Goal: Information Seeking & Learning: Find specific fact

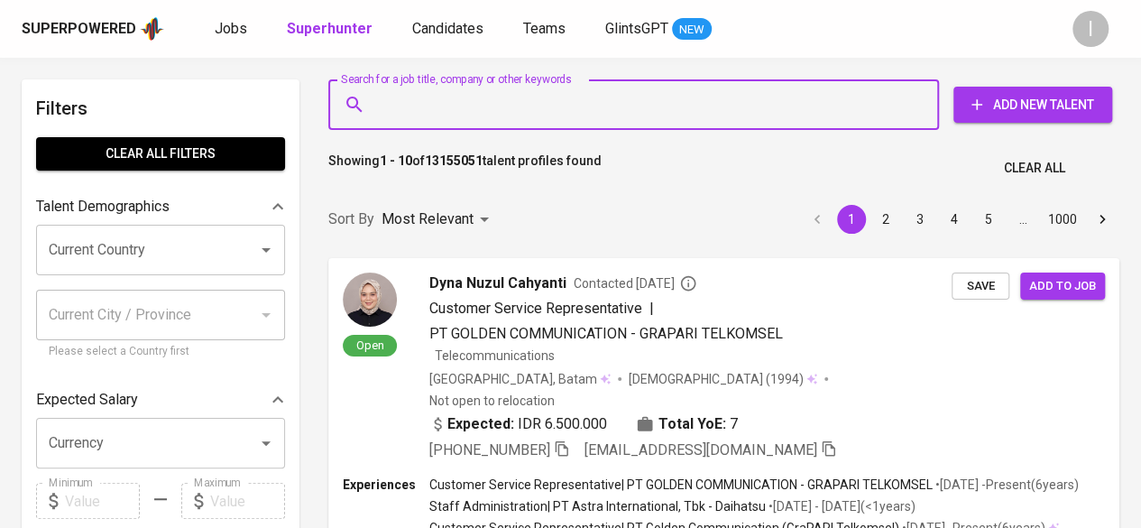
click at [461, 112] on input "Search for a job title, company or other keywords" at bounding box center [638, 105] width 531 height 34
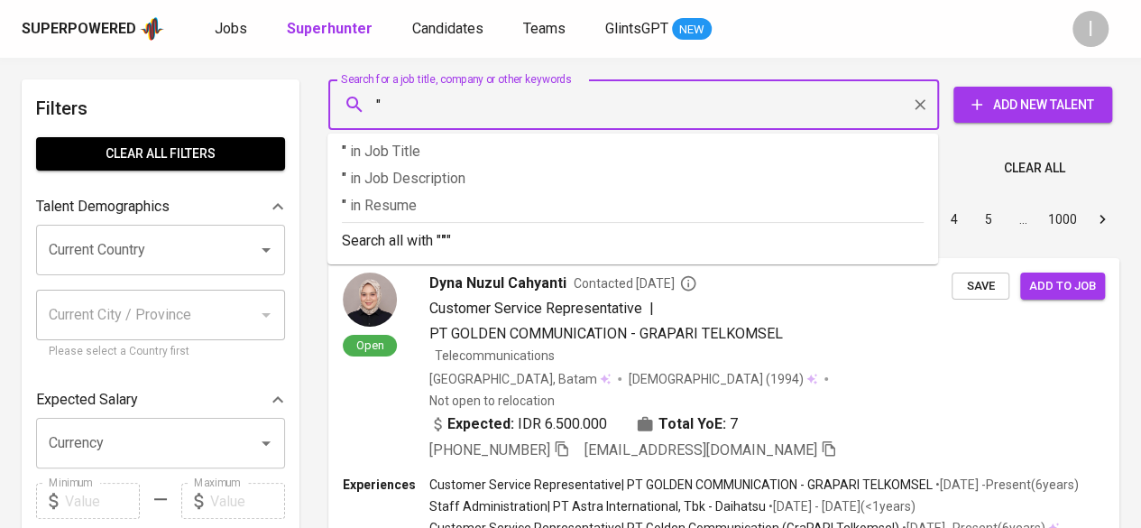
paste input "[PERSON_NAME]"
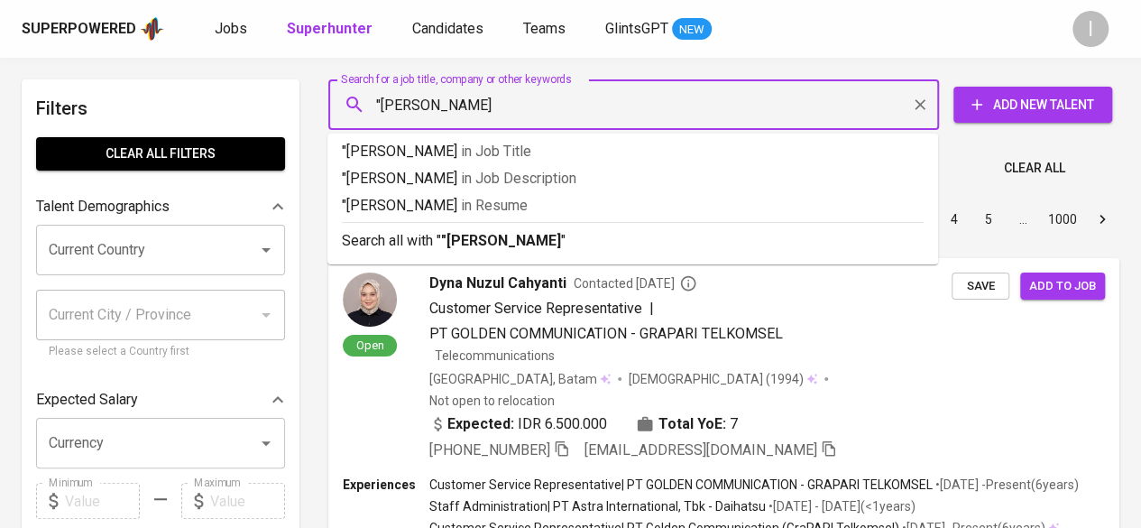
type input ""[PERSON_NAME]""
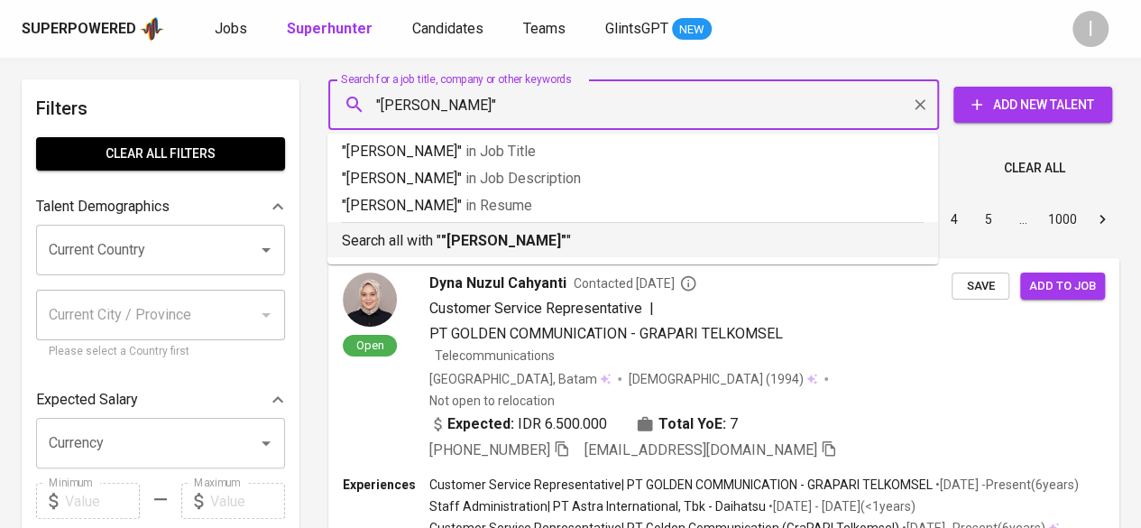
click at [521, 241] on b ""[PERSON_NAME]"" at bounding box center [503, 240] width 125 height 17
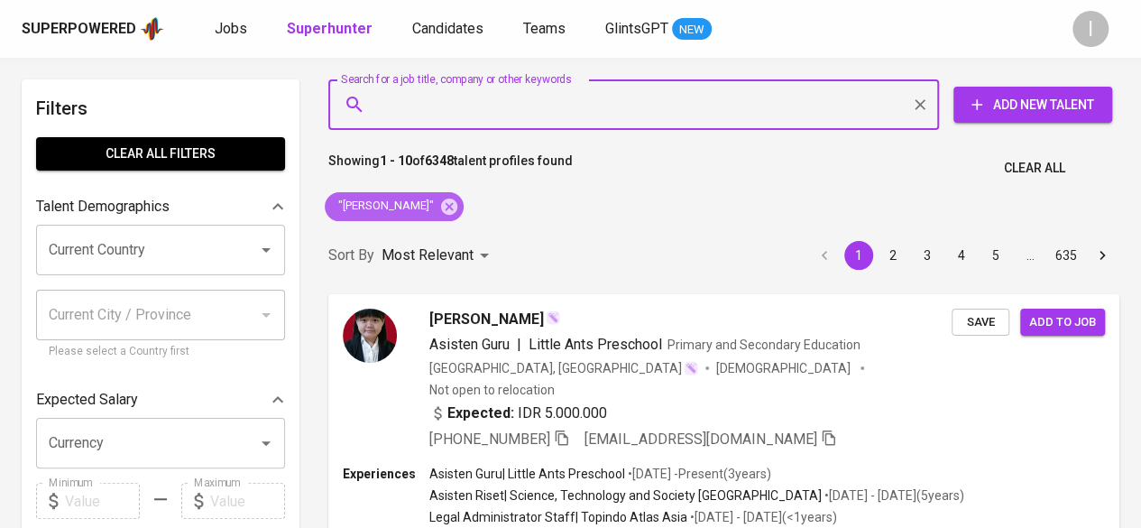
drag, startPoint x: 442, startPoint y: 204, endPoint x: 476, endPoint y: 101, distance: 108.4
click at [442, 204] on icon at bounding box center [449, 207] width 20 height 20
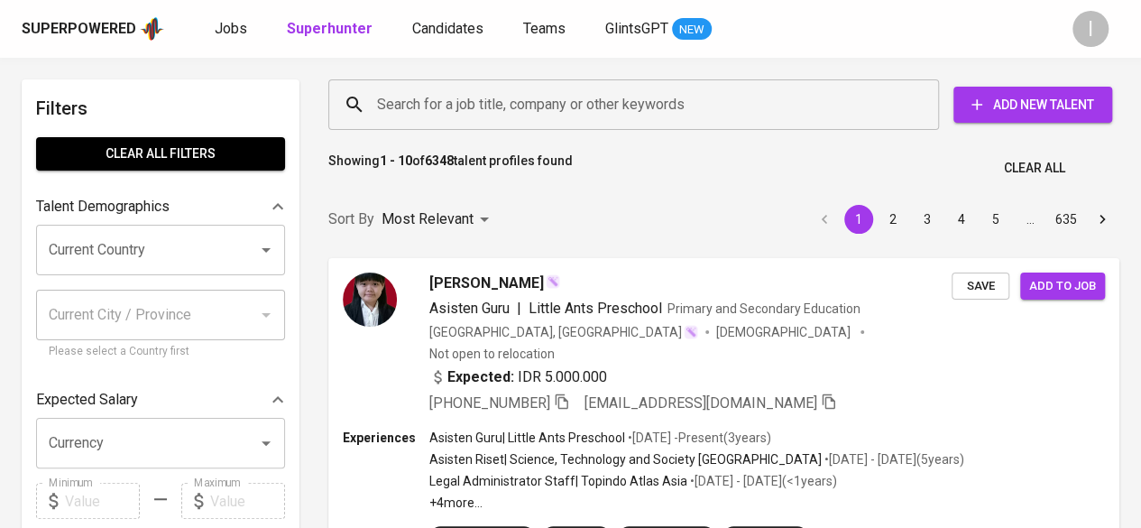
click at [485, 101] on input "Search for a job title, company or other keywords" at bounding box center [638, 105] width 531 height 34
click at [442, 97] on input "Search for a job title, company or other keywords" at bounding box center [638, 105] width 531 height 34
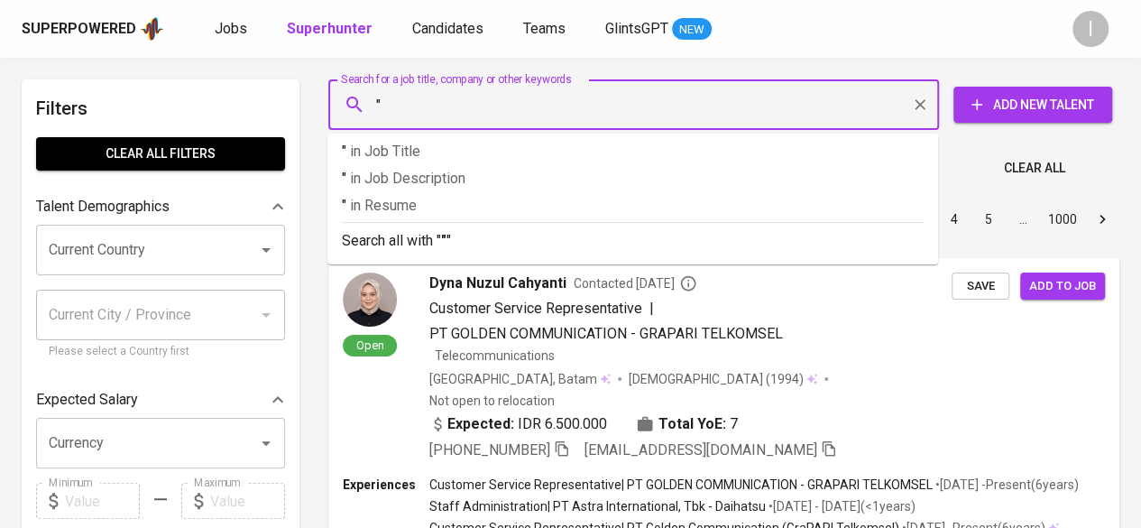
paste input "Cipta Makmur Adipratama"
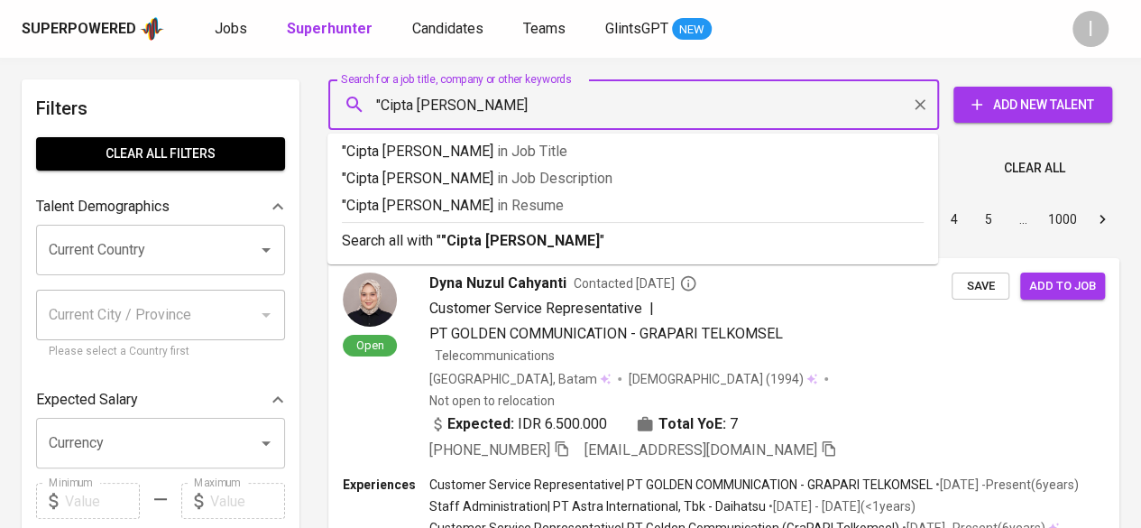
type input ""Cipta Makmur Adipratama""
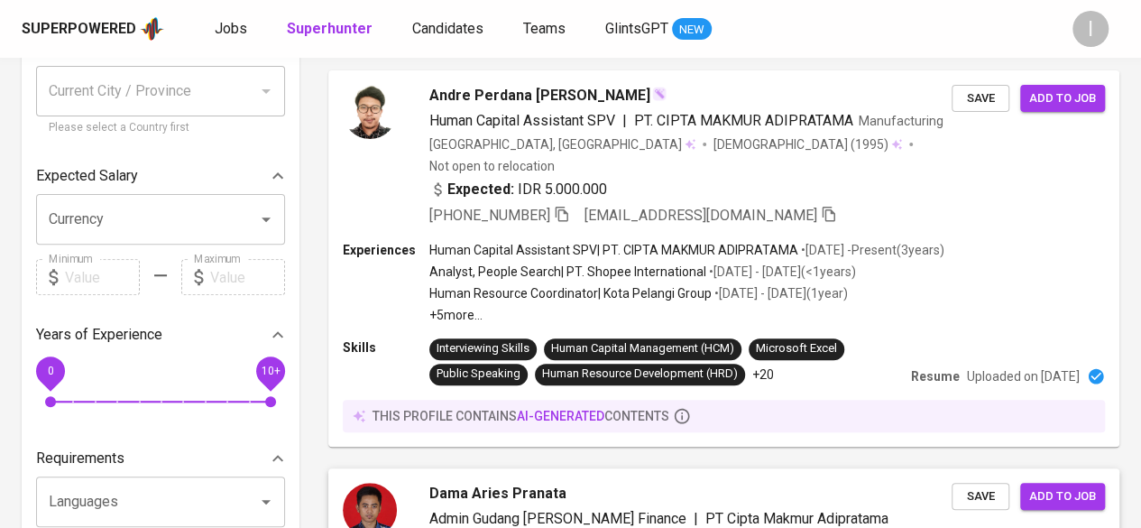
scroll to position [78, 0]
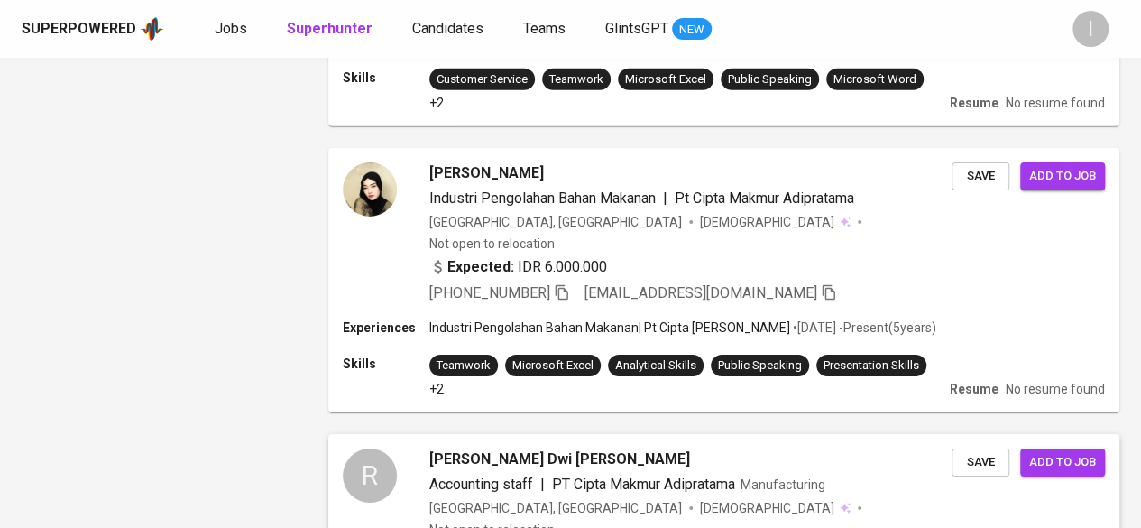
scroll to position [2874, 0]
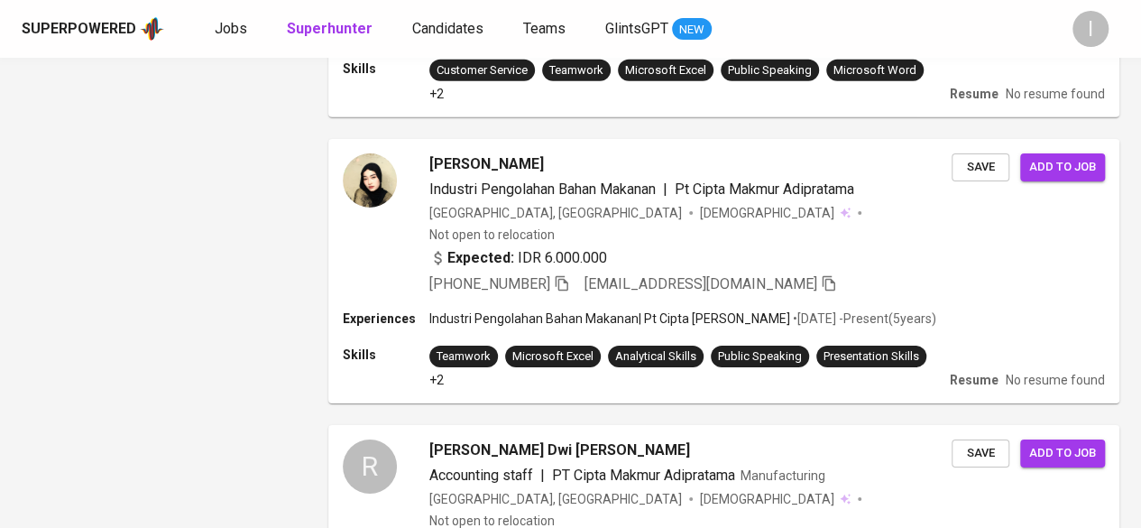
drag, startPoint x: 401, startPoint y: 439, endPoint x: 466, endPoint y: 376, distance: 90.6
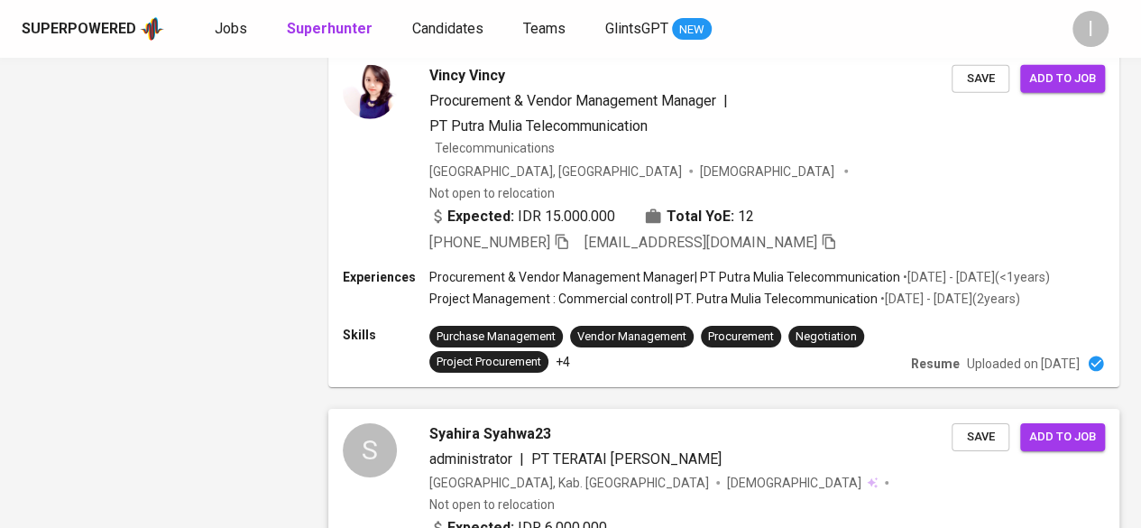
scroll to position [2860, 0]
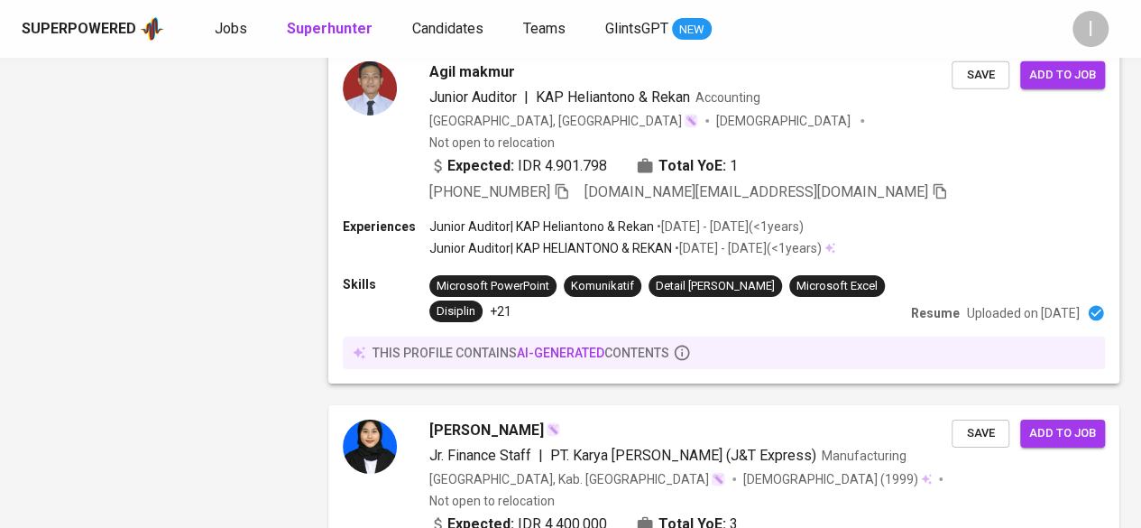
scroll to position [3315, 0]
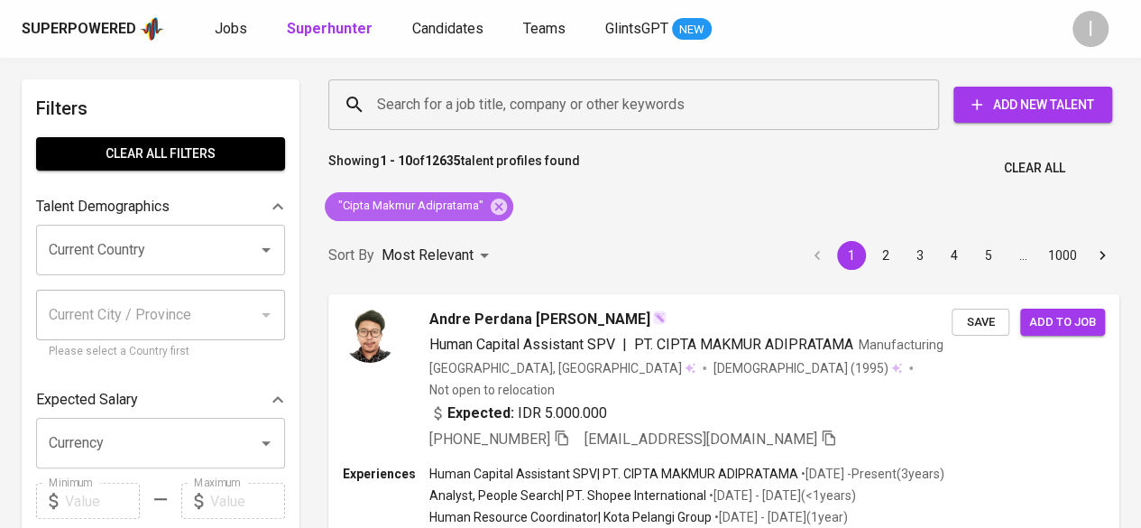
drag, startPoint x: 502, startPoint y: 207, endPoint x: 521, endPoint y: 181, distance: 32.3
click at [502, 208] on icon at bounding box center [499, 207] width 20 height 20
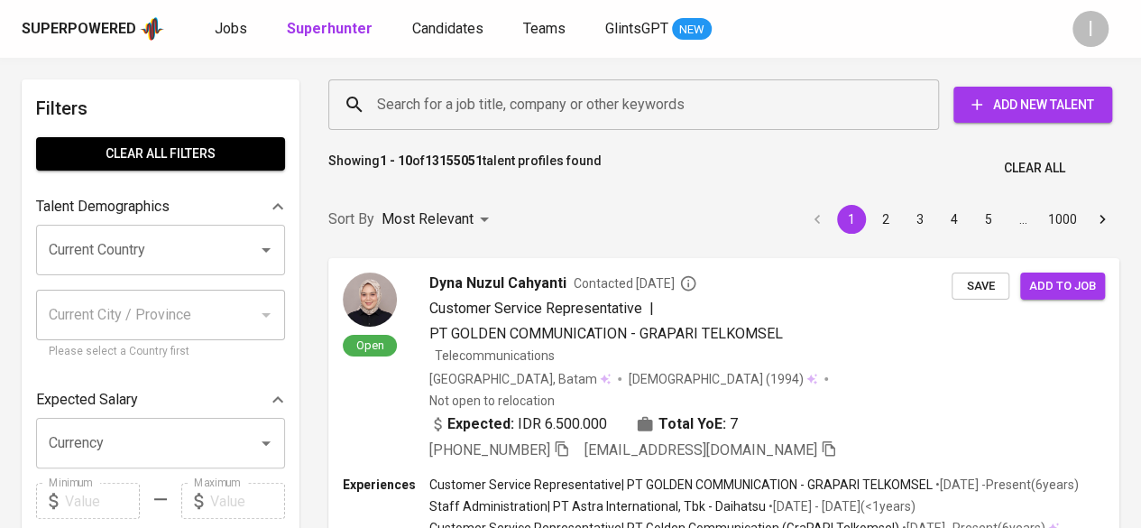
click at [541, 83] on div "Search for a job title, company or other keywords" at bounding box center [633, 104] width 611 height 51
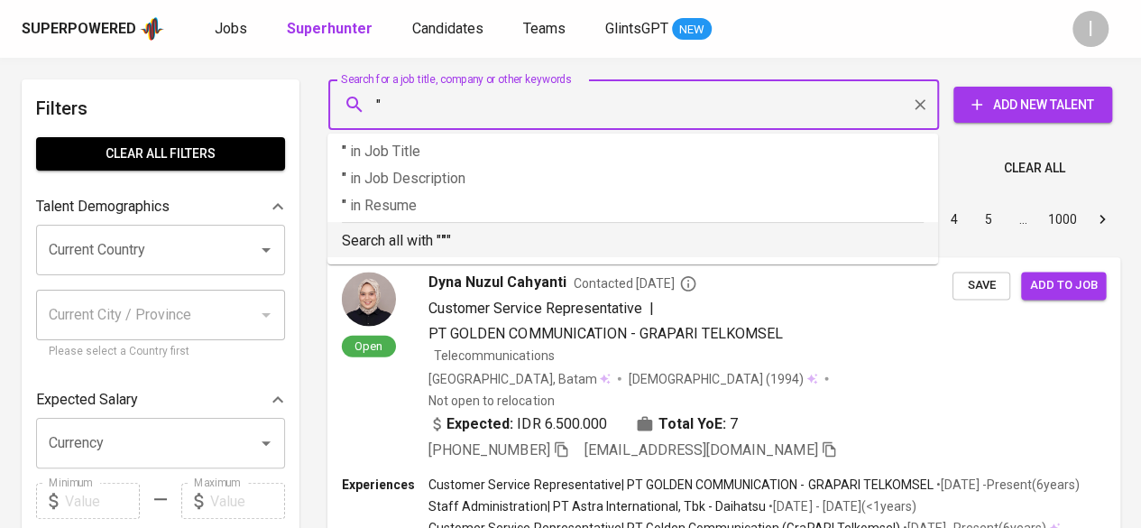
type input """
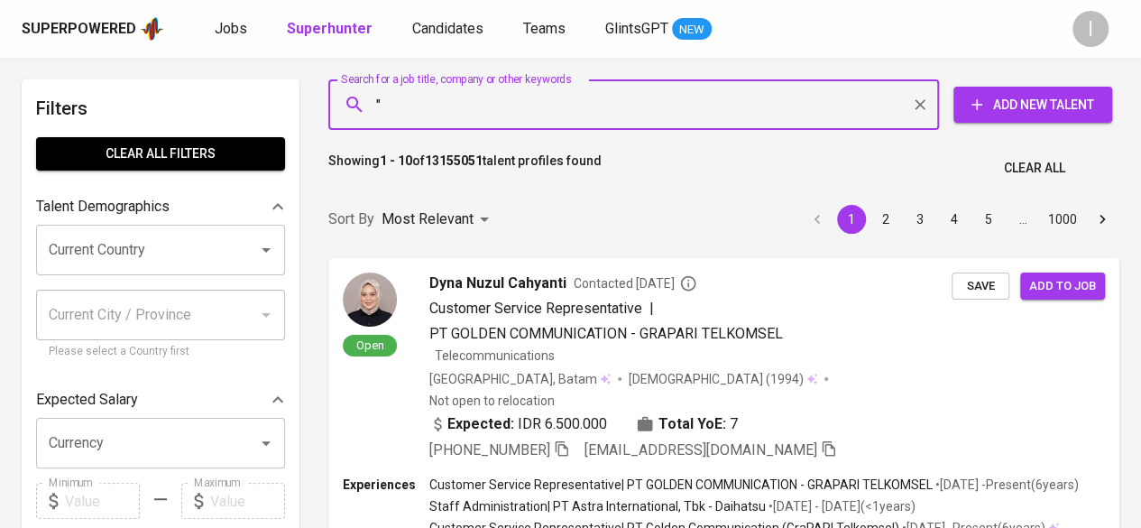
paste input "Cipta Makmur Adipratama"
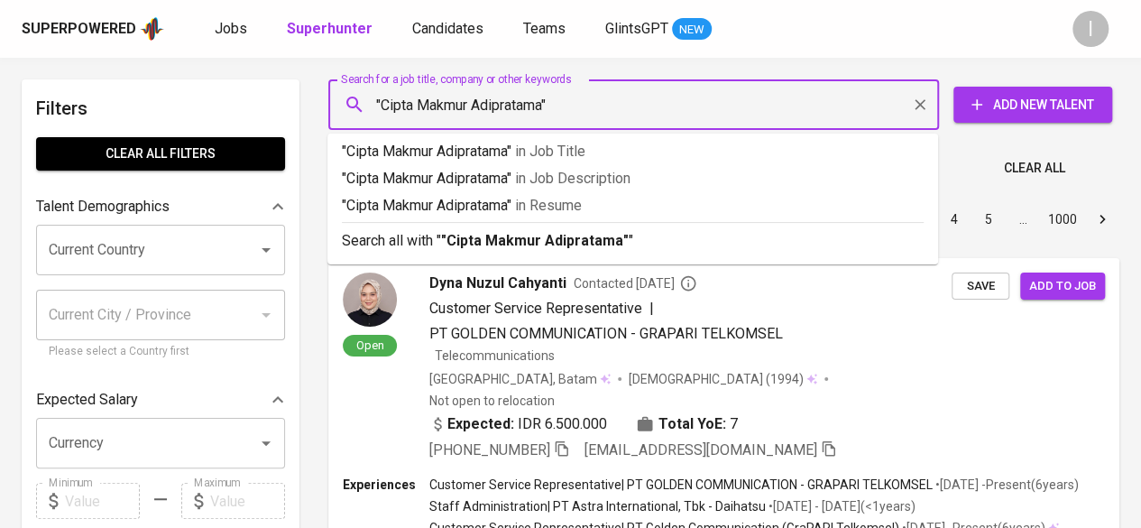
click at [384, 110] on input ""Cipta Makmur Adipratama"" at bounding box center [638, 105] width 531 height 34
drag, startPoint x: 392, startPoint y: 108, endPoint x: 381, endPoint y: 106, distance: 11.0
click at [381, 106] on input ""[T Cipta Makmur Adipratama"" at bounding box center [638, 105] width 531 height 34
type input ""PT Cipta Makmur Adipratama""
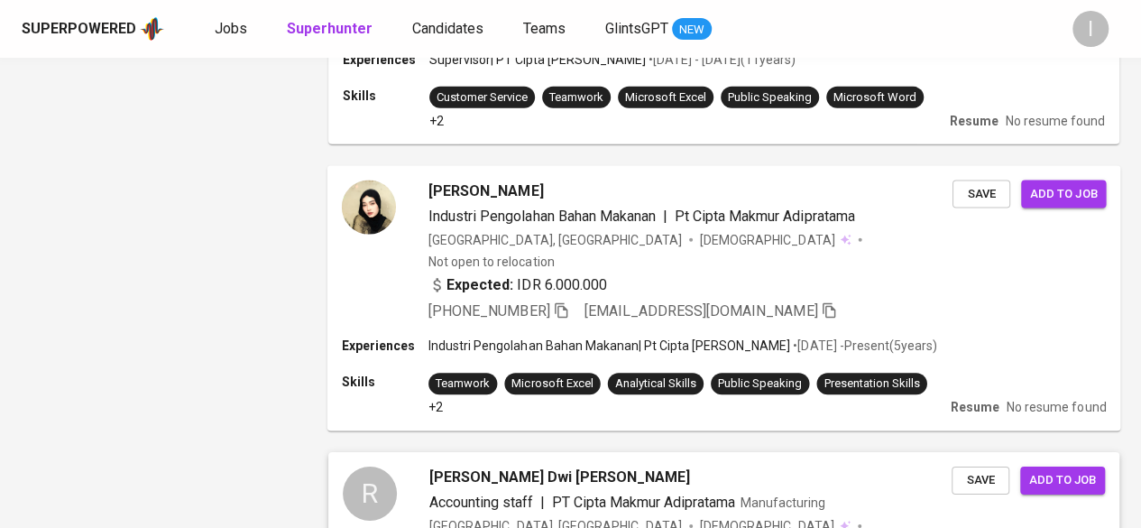
scroll to position [2874, 0]
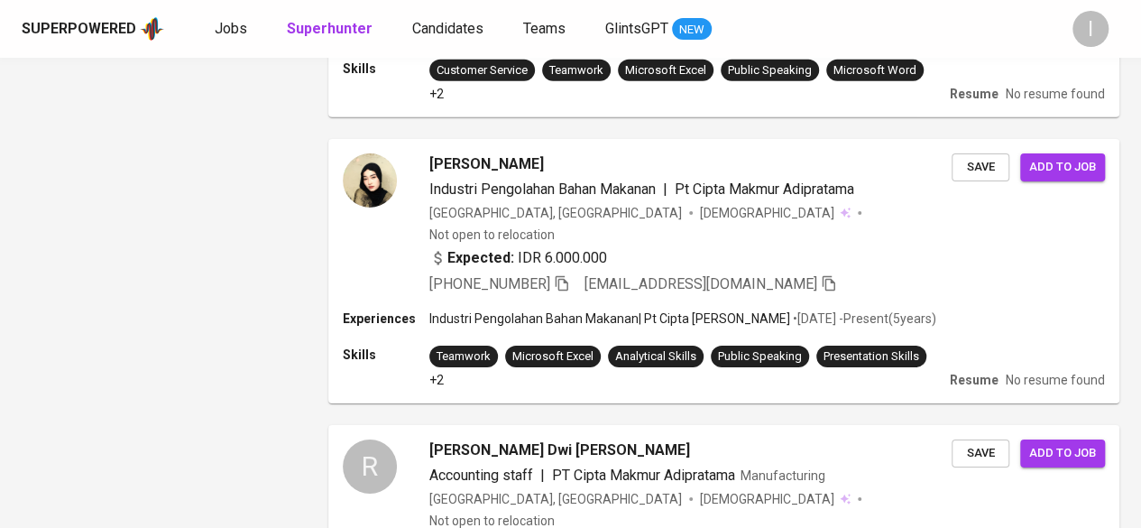
drag, startPoint x: 419, startPoint y: 435, endPoint x: 466, endPoint y: 399, distance: 59.9
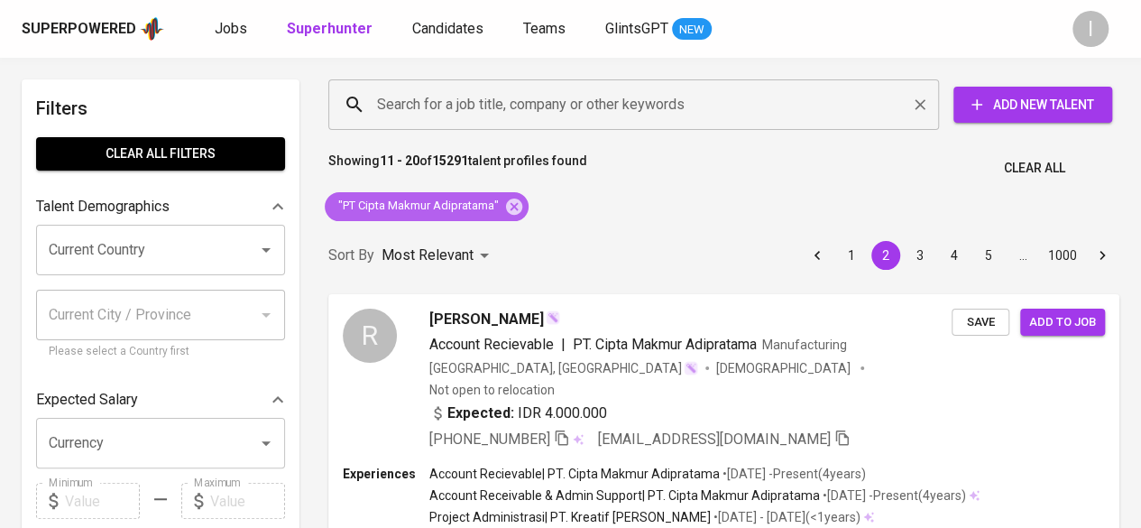
drag, startPoint x: 516, startPoint y: 199, endPoint x: 621, endPoint y: 101, distance: 143.6
click at [516, 199] on icon at bounding box center [514, 206] width 16 height 16
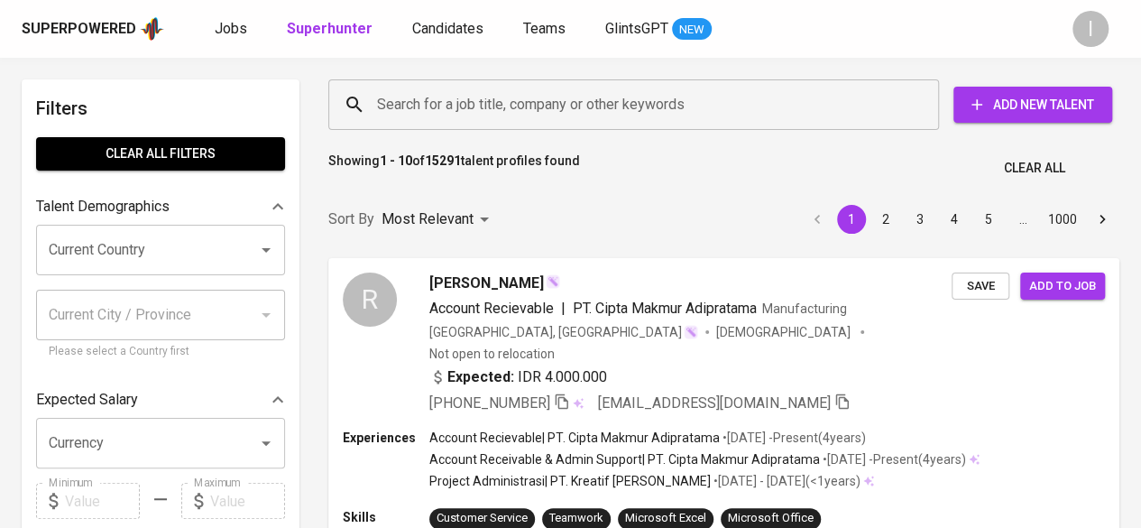
click at [621, 101] on input "Search for a job title, company or other keywords" at bounding box center [638, 105] width 531 height 34
click at [574, 100] on input "Search for a job title, company or other keywords" at bounding box center [638, 105] width 531 height 34
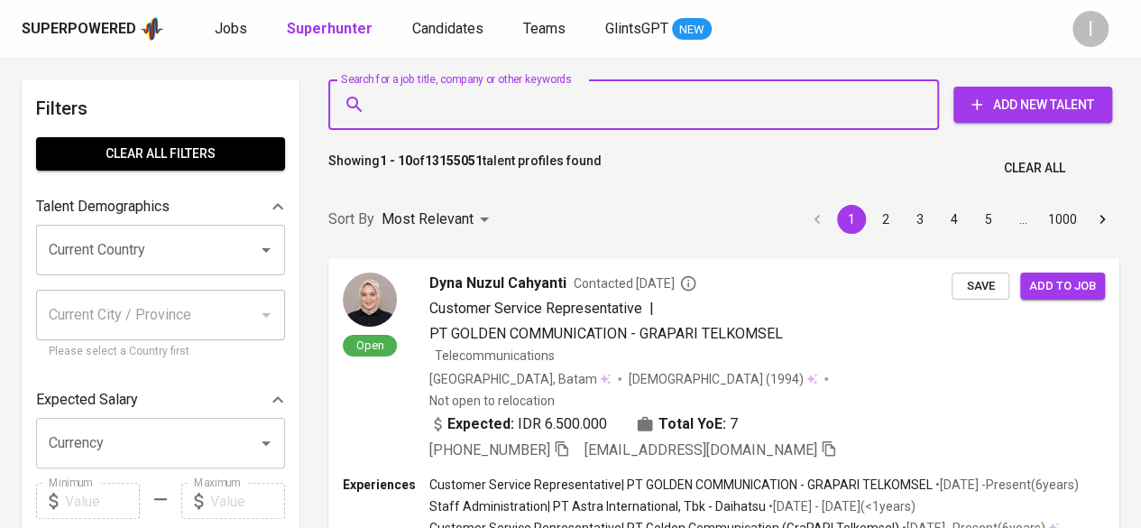
paste input "+62 896-3860-3702"
type input "+62 896-3860-3702"
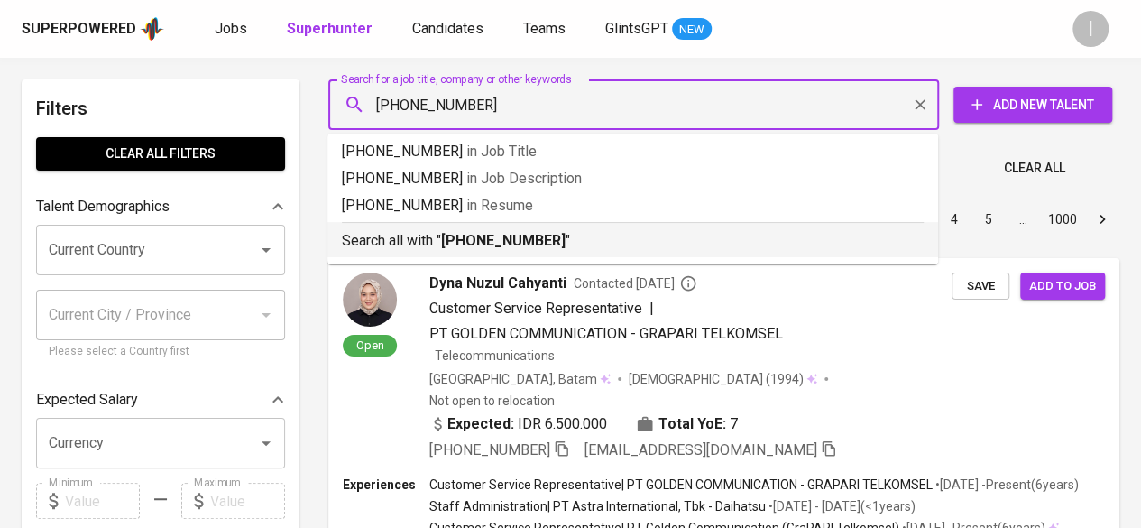
click at [606, 253] on li "Search all with " +62 896-3860-3702 "" at bounding box center [632, 239] width 611 height 35
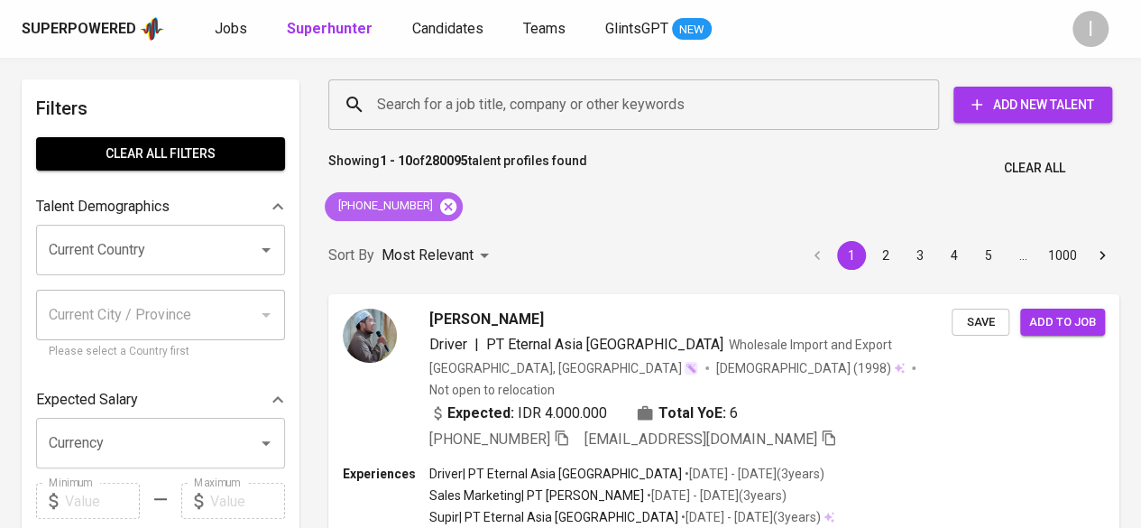
click at [446, 203] on icon at bounding box center [448, 207] width 20 height 20
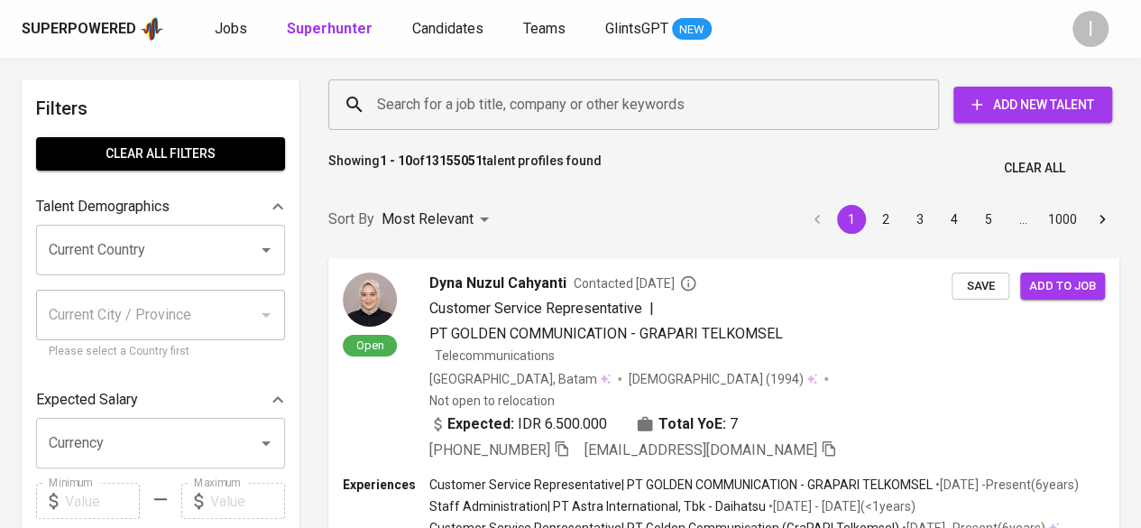
click at [576, 109] on input "Search for a job title, company or other keywords" at bounding box center [638, 105] width 531 height 34
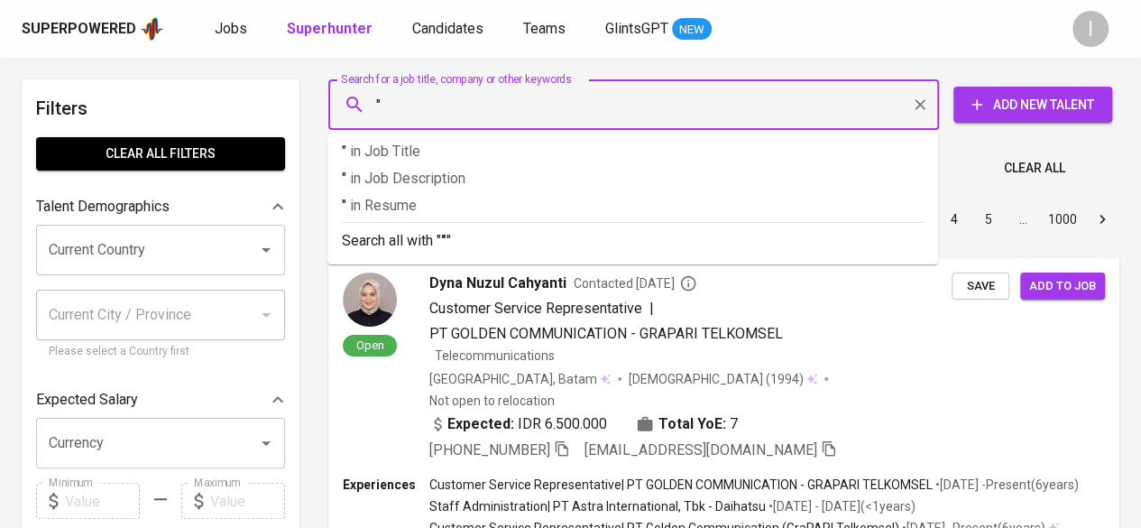
paste input "+62 896-3860-3702"
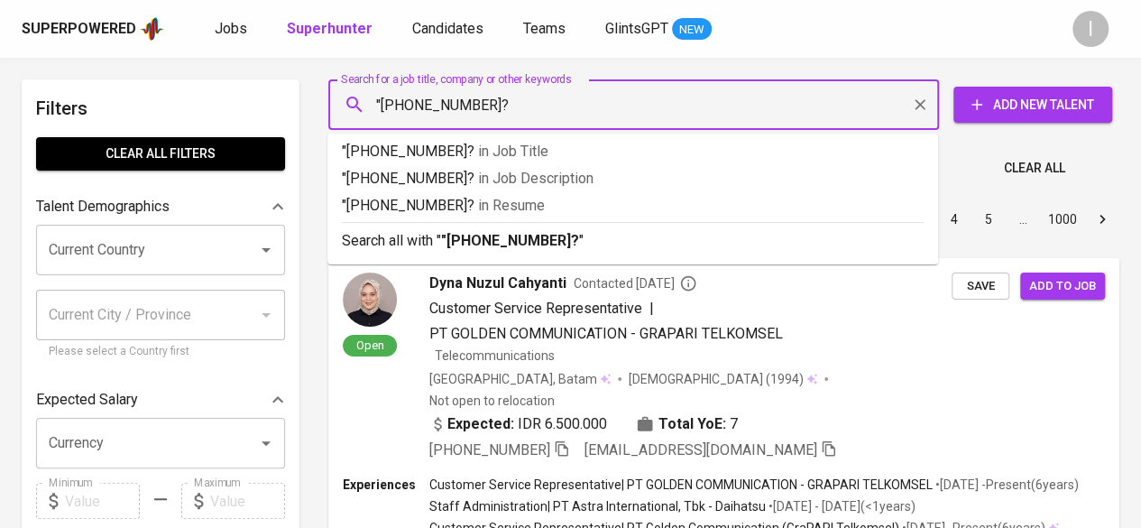
drag, startPoint x: 514, startPoint y: 98, endPoint x: 523, endPoint y: 93, distance: 10.5
click at [523, 93] on input ""+62 896-3860-3702?" at bounding box center [638, 105] width 531 height 34
type input ""+62 896-3860-3702""
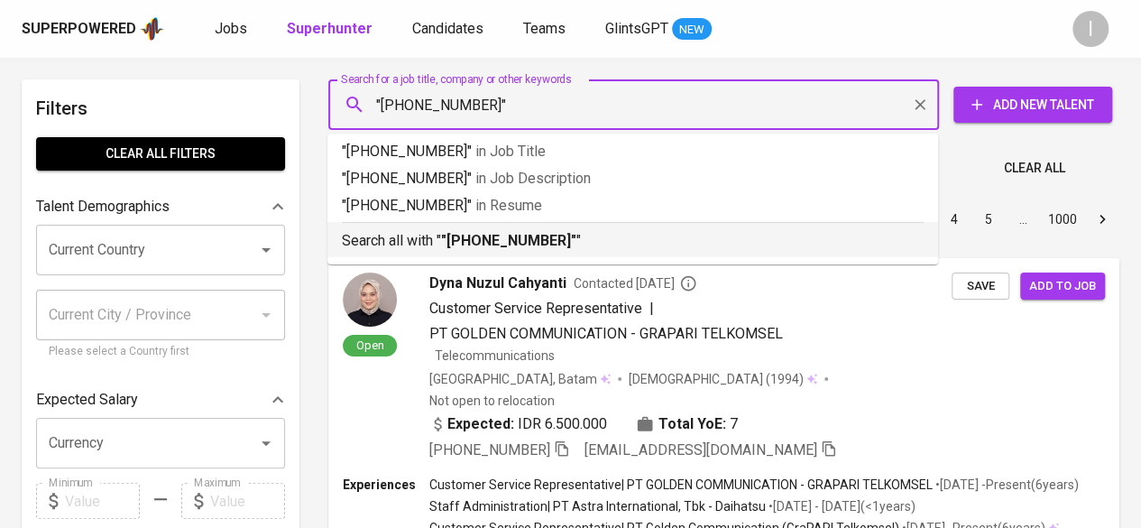
click at [534, 244] on b ""+62 896-3860-3702"" at bounding box center [508, 240] width 135 height 17
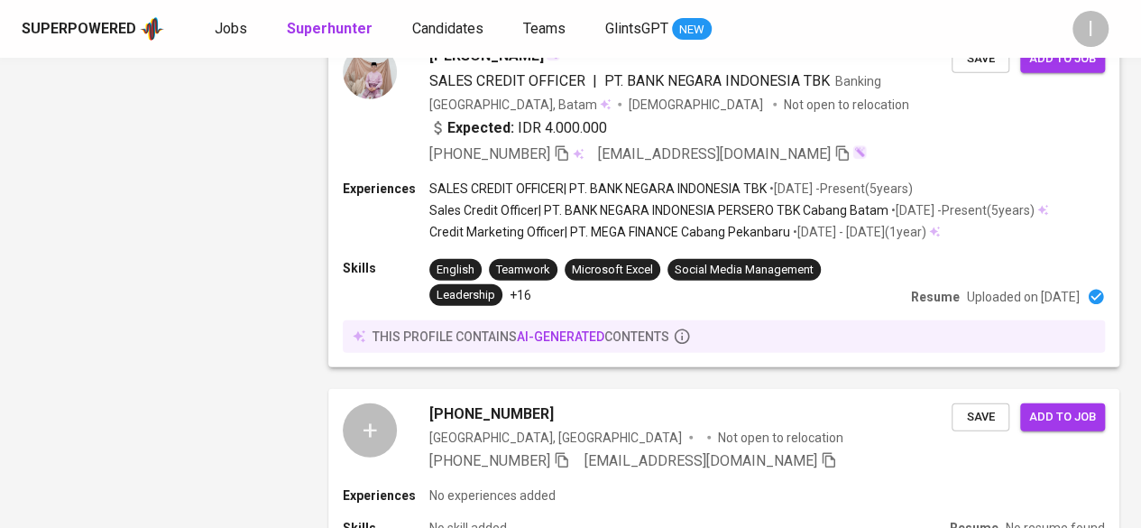
scroll to position [2255, 0]
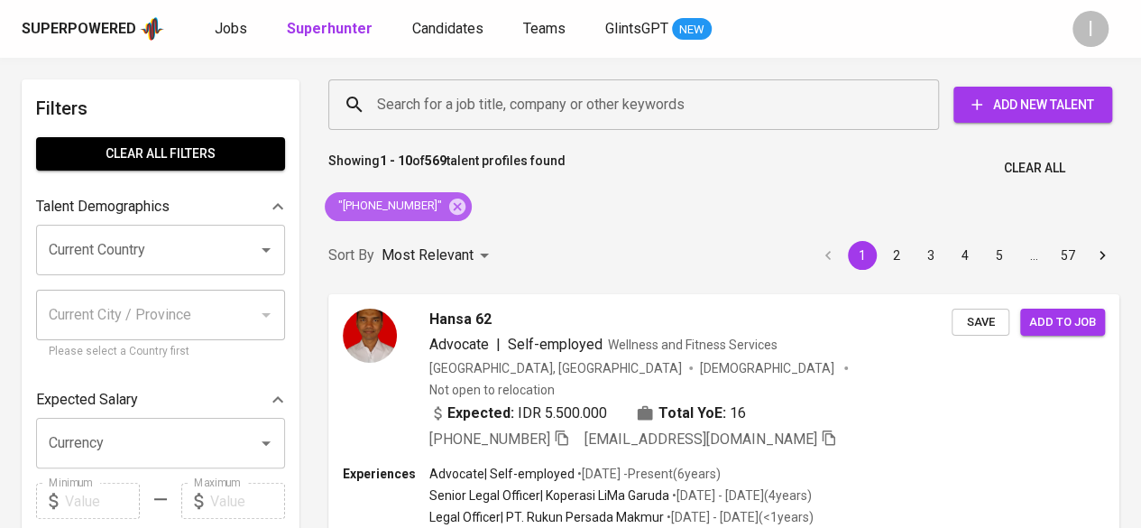
click at [418, 203] on span ""+62 896-3860-3702"" at bounding box center [389, 206] width 128 height 17
click at [458, 203] on icon at bounding box center [457, 206] width 16 height 16
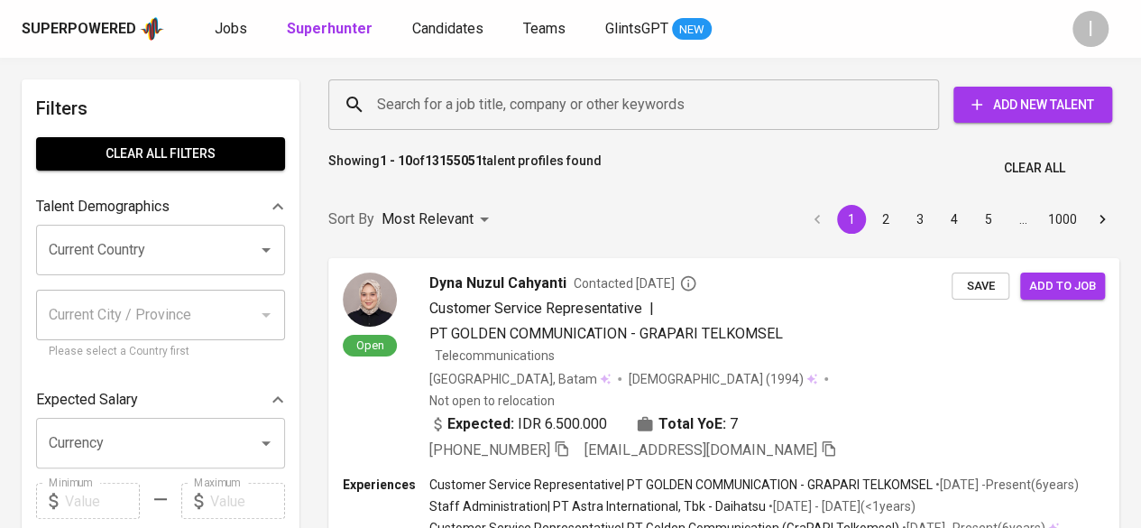
click at [642, 99] on input "Search for a job title, company or other keywords" at bounding box center [638, 105] width 531 height 34
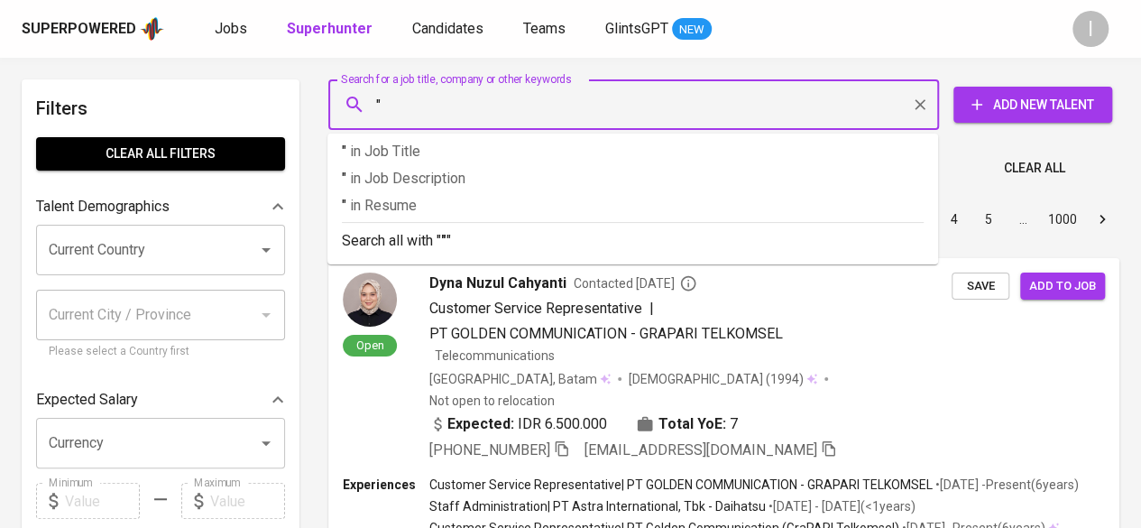
paste input "e"
drag, startPoint x: 383, startPoint y: 107, endPoint x: 395, endPoint y: 105, distance: 12.0
click at [395, 105] on input ""e" at bounding box center [638, 105] width 531 height 34
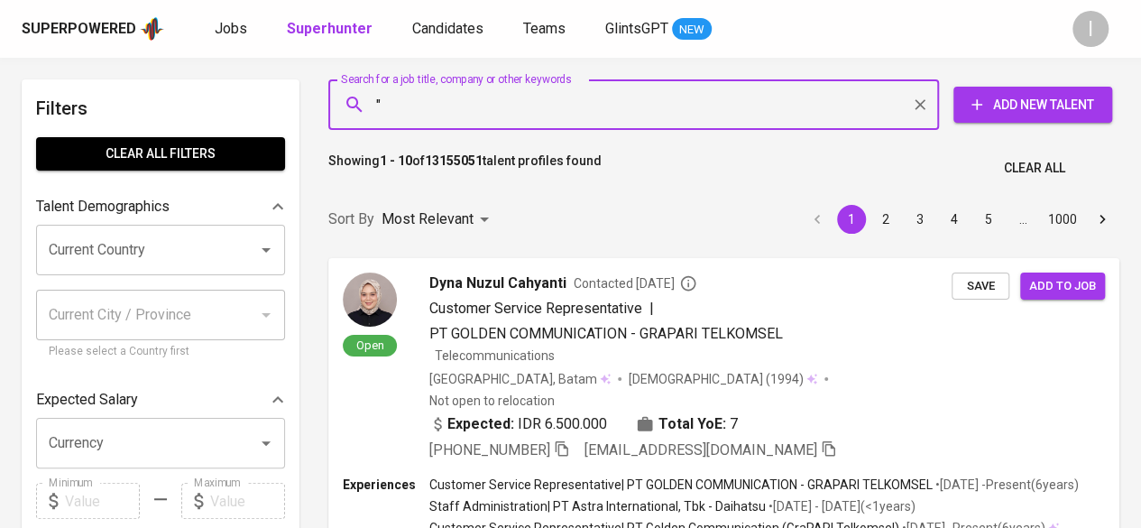
paste input "+62 896-3860-3702"
type input ""+6289638603702""
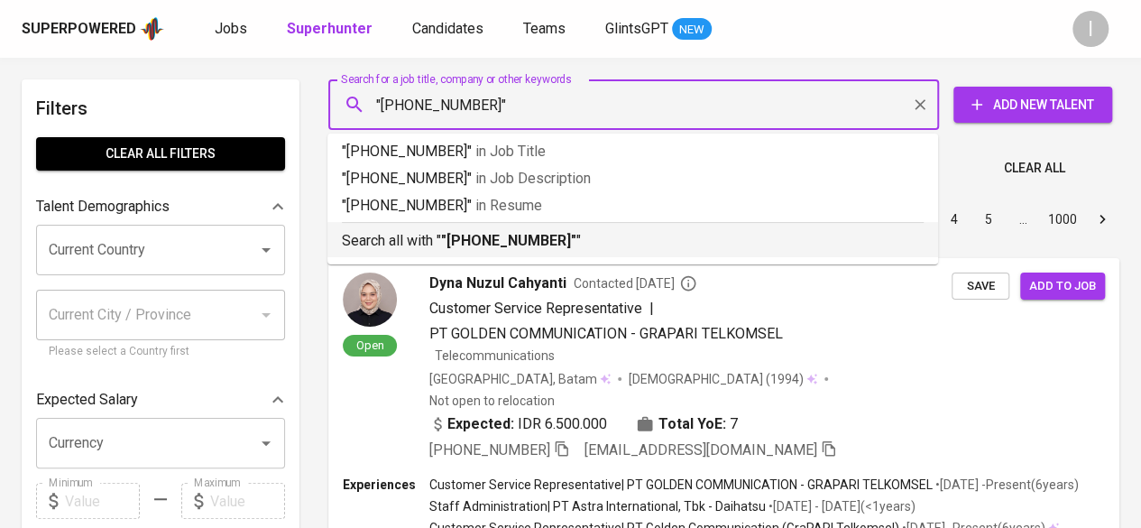
click at [607, 230] on p "Search all with " "+6289638603702" "" at bounding box center [633, 241] width 582 height 22
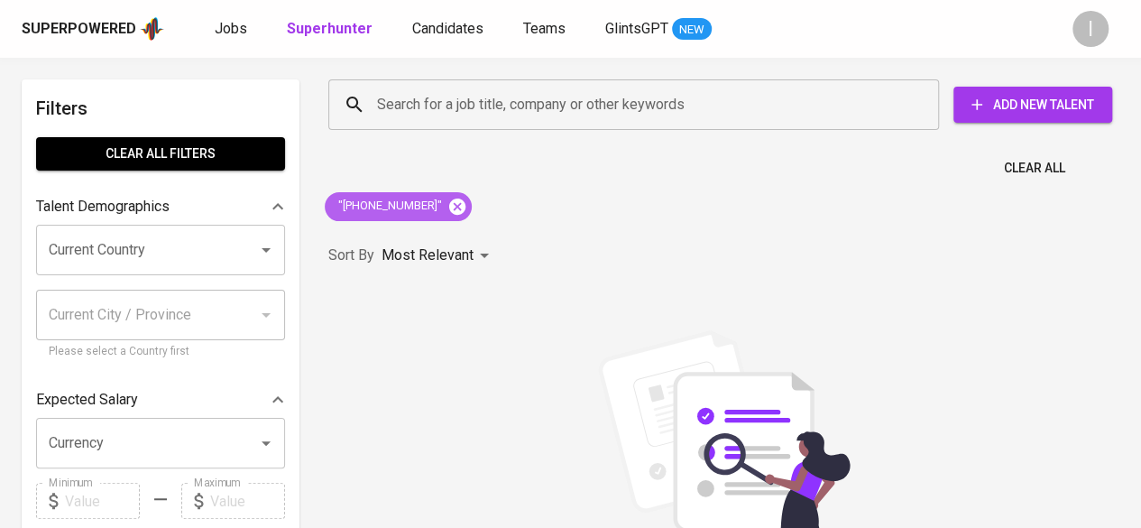
click at [458, 212] on icon at bounding box center [457, 206] width 16 height 16
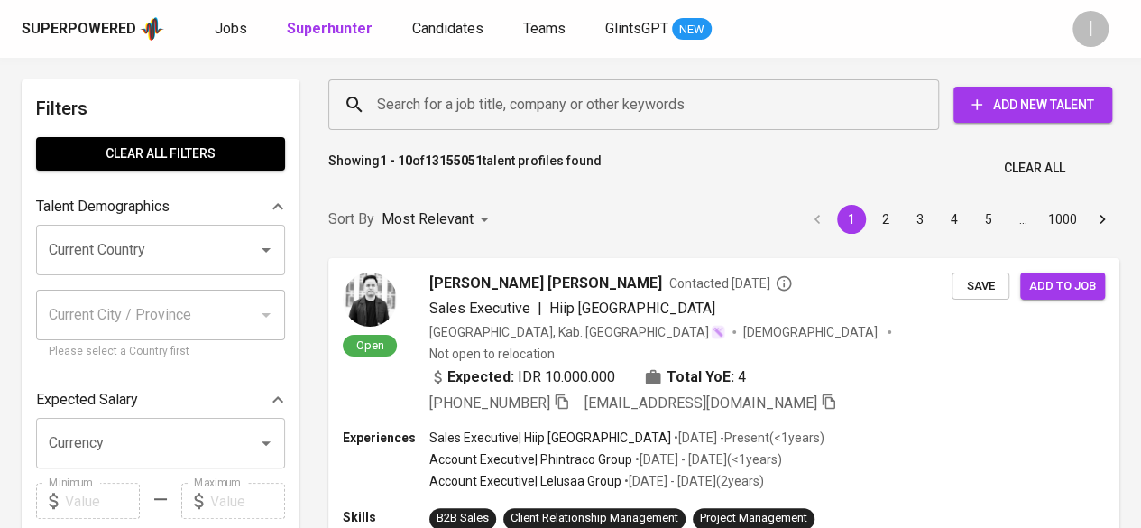
click at [644, 100] on input "Search for a job title, company or other keywords" at bounding box center [638, 105] width 531 height 34
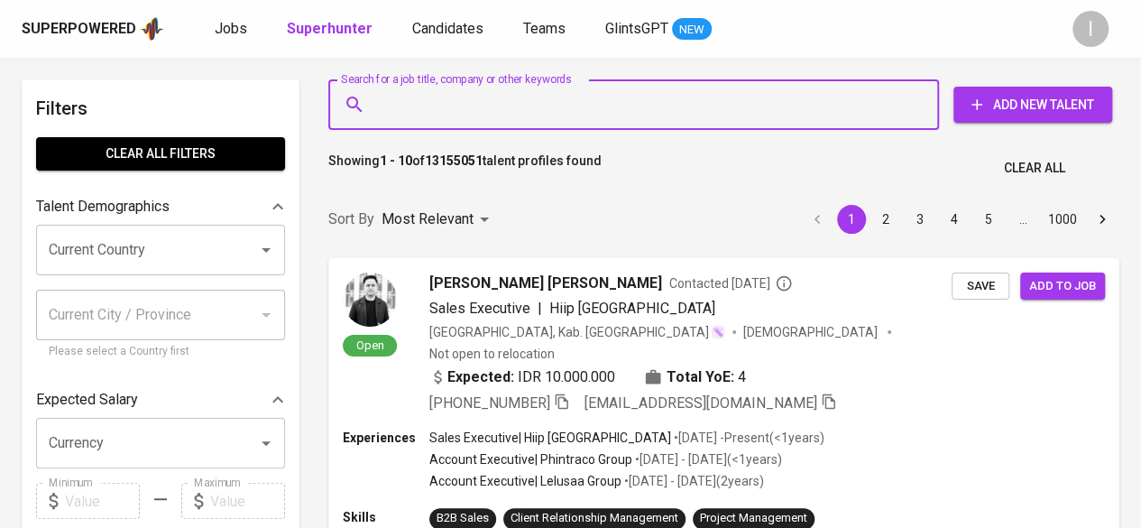
paste input "PT Cipta Makmur Adipratama"
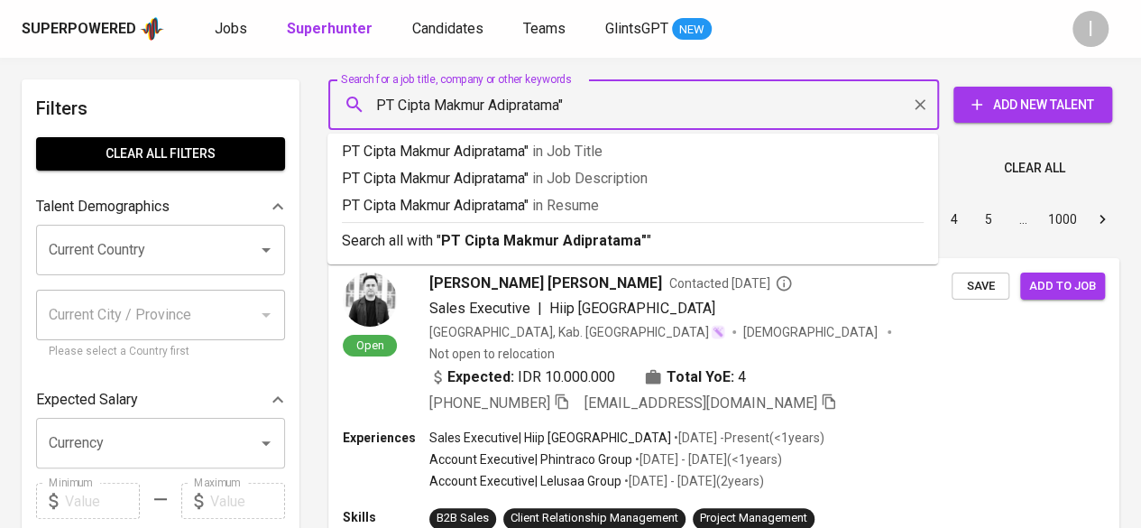
click at [377, 97] on input "PT Cipta Makmur Adipratama"" at bounding box center [638, 105] width 531 height 34
type input ""PT Cipta Makmur Adipratama""
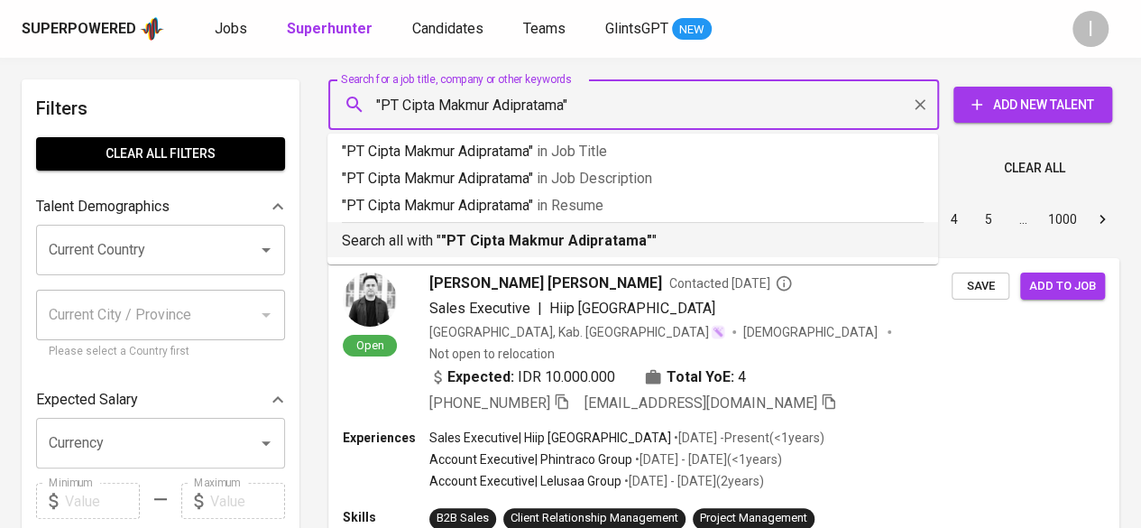
click at [526, 246] on b ""PT Cipta Makmur Adipratama"" at bounding box center [546, 240] width 211 height 17
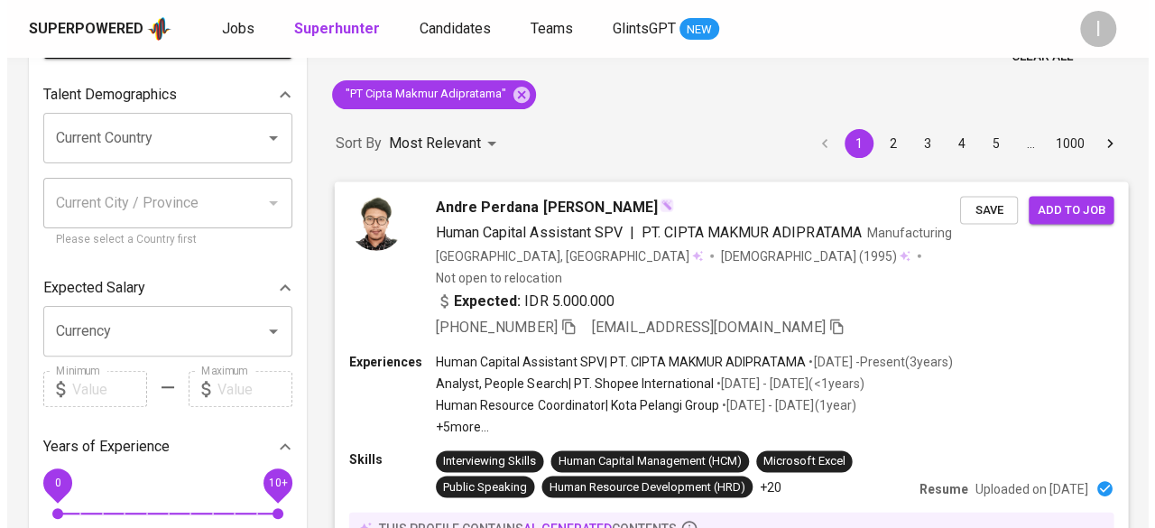
scroll to position [78, 0]
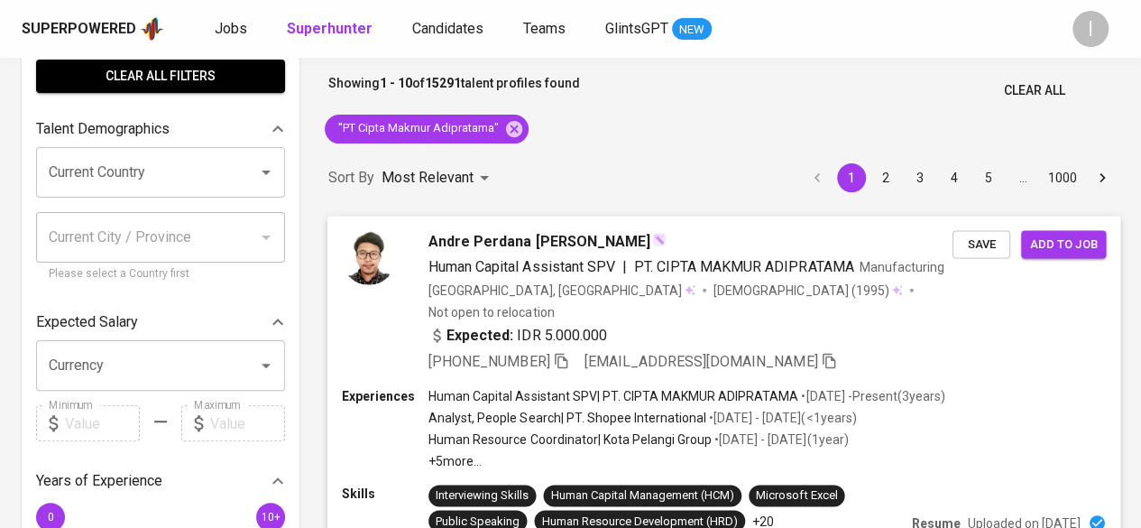
click at [915, 430] on div "Human Resource Coordinator | Kota Pelangi Group • Jul 2020 - Jul 2021 ( 1 year )" at bounding box center [686, 439] width 517 height 18
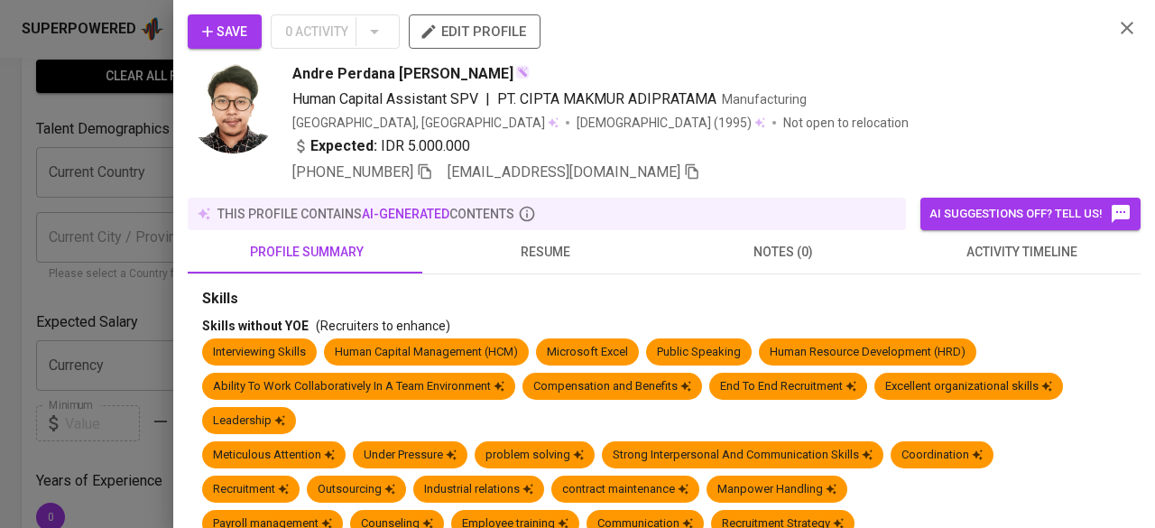
click at [550, 263] on button "resume" at bounding box center [545, 251] width 238 height 43
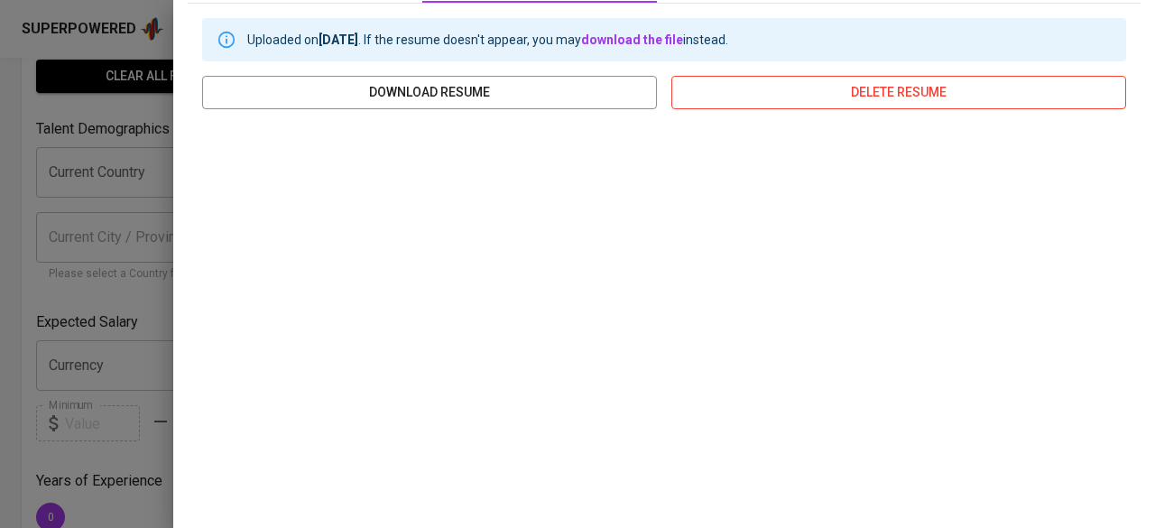
scroll to position [0, 0]
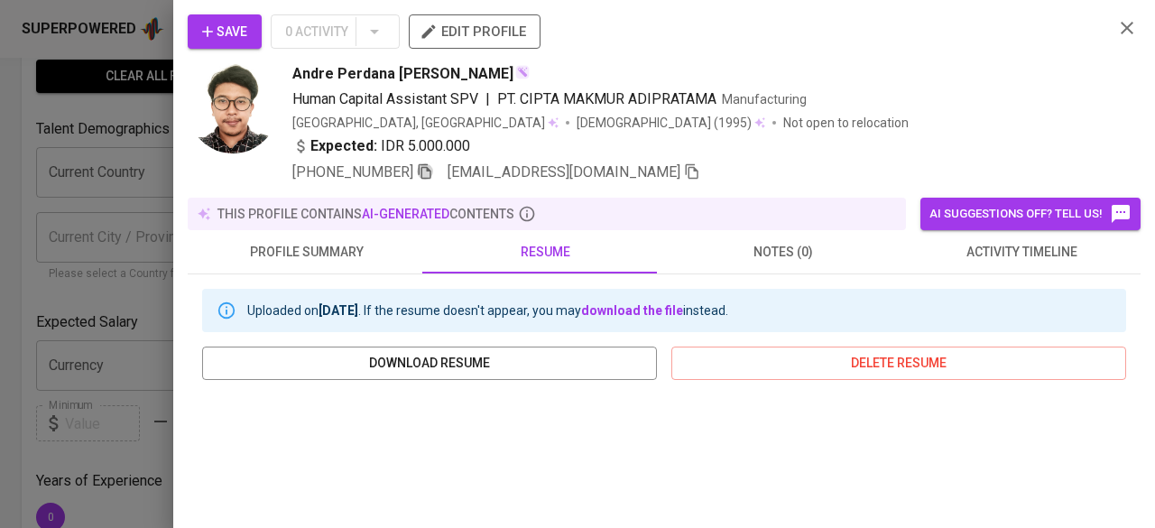
click at [426, 174] on icon "button" at bounding box center [425, 171] width 13 height 15
